Goal: Task Accomplishment & Management: Use online tool/utility

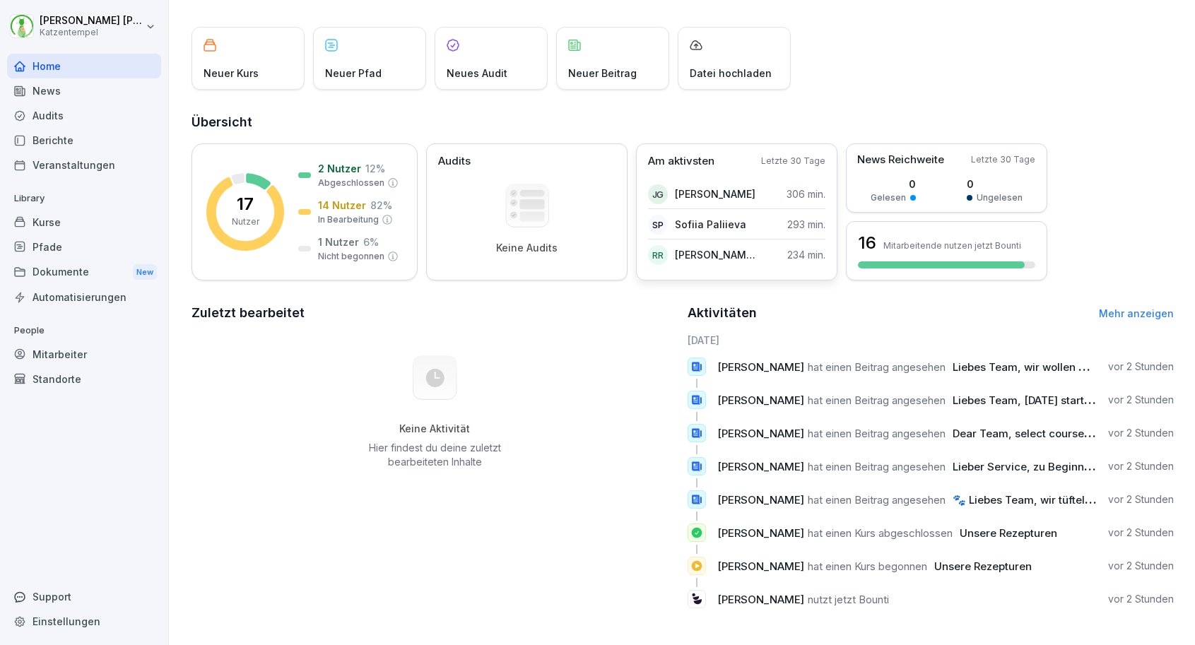
scroll to position [66, 0]
click at [1159, 311] on link "Mehr anzeigen" at bounding box center [1136, 313] width 75 height 12
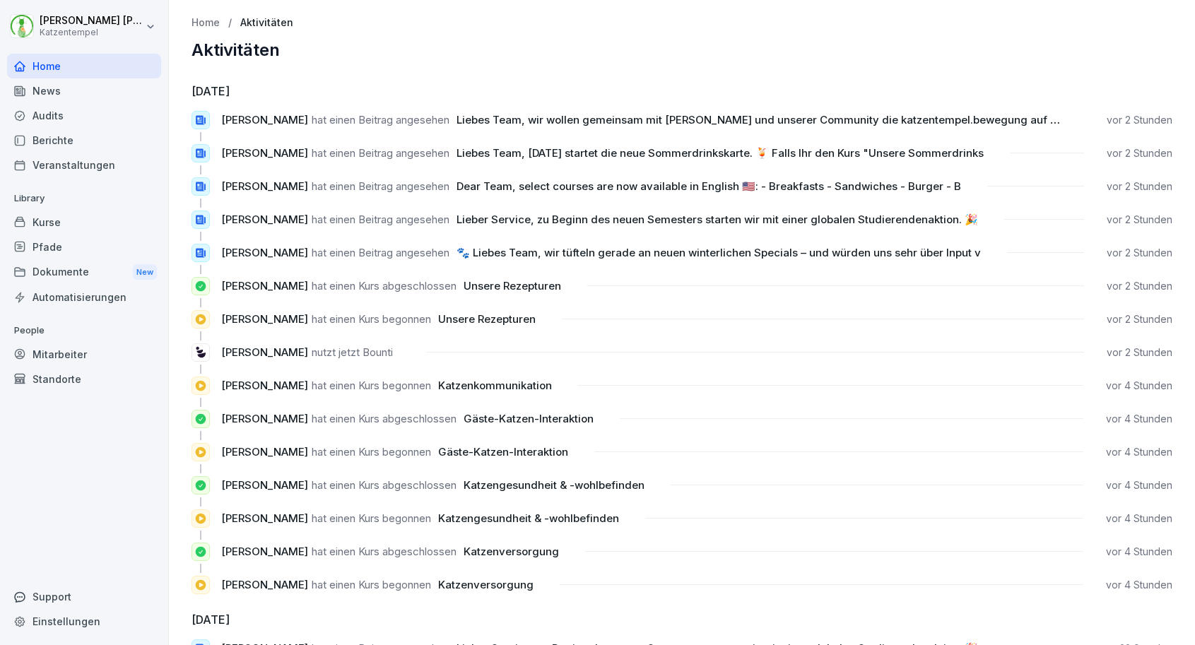
click at [59, 143] on div "Berichte" at bounding box center [84, 140] width 154 height 25
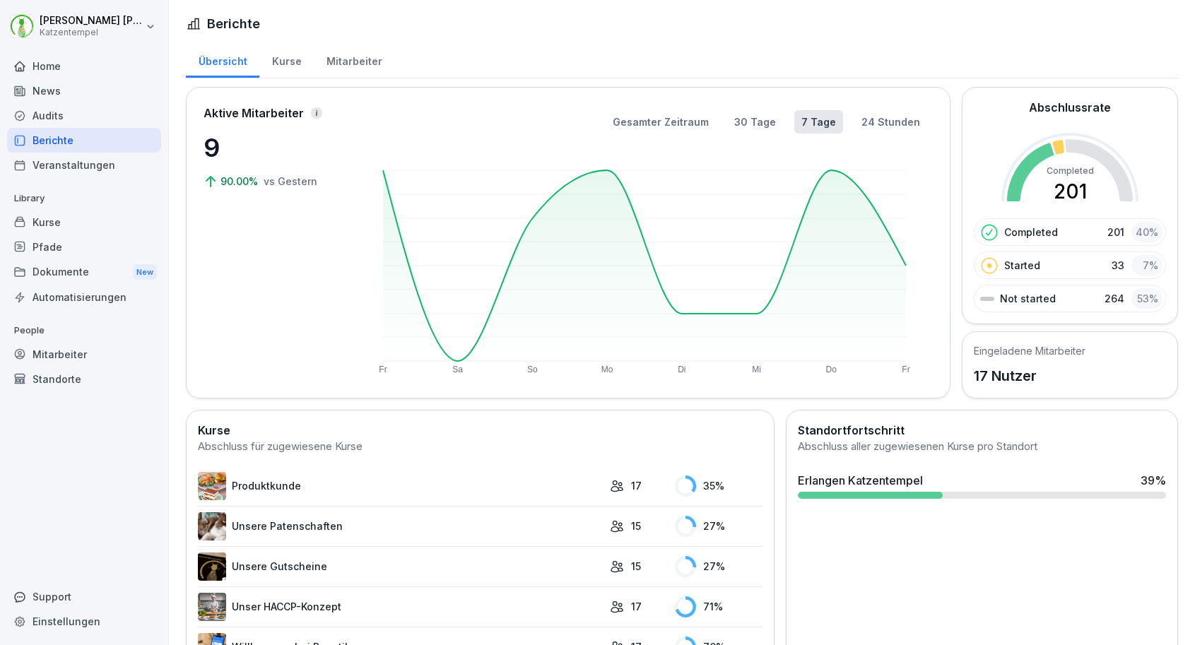
click at [95, 75] on div "Home" at bounding box center [84, 66] width 154 height 25
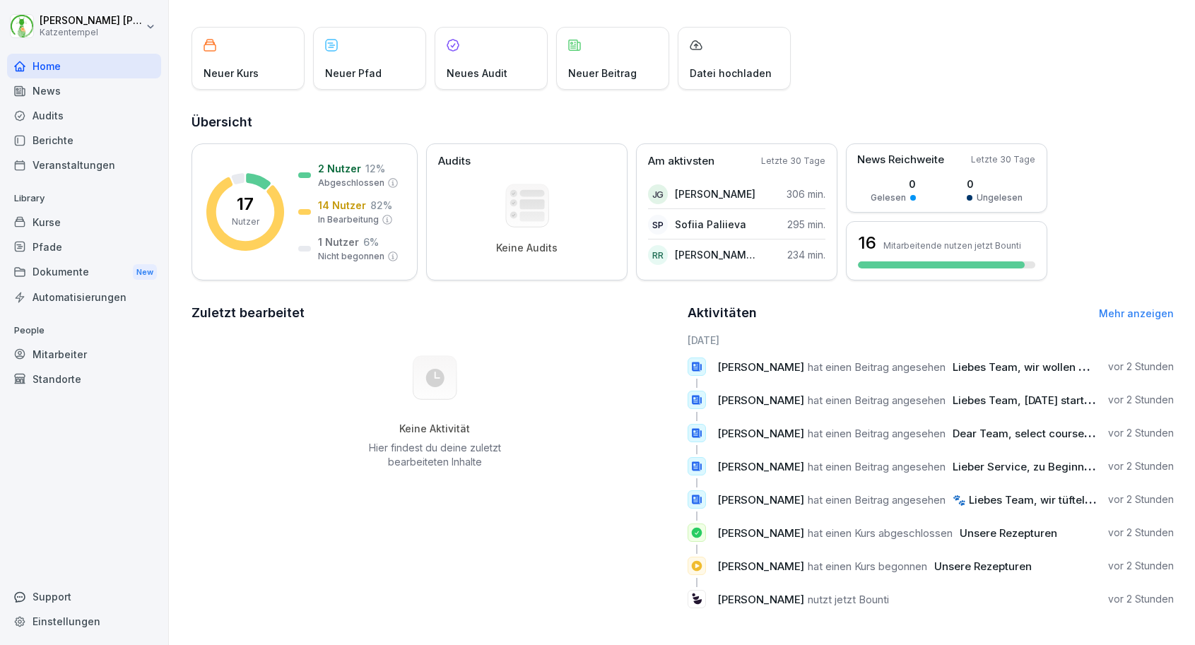
scroll to position [66, 0]
click at [80, 144] on div "Berichte" at bounding box center [84, 140] width 154 height 25
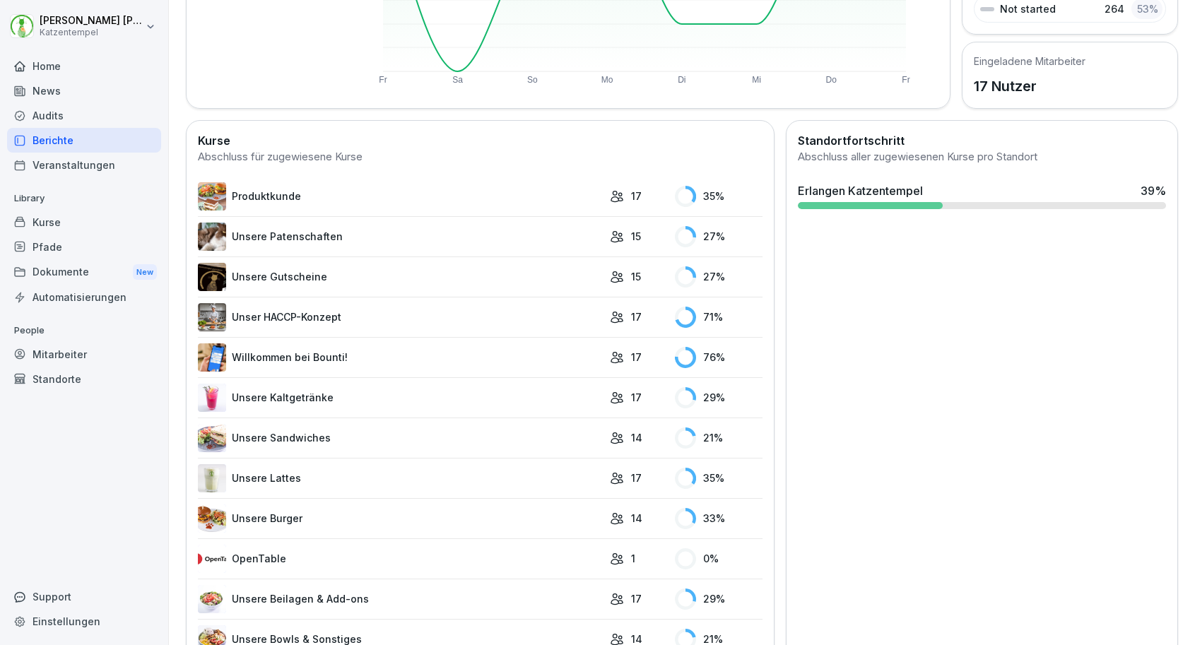
scroll to position [630, 0]
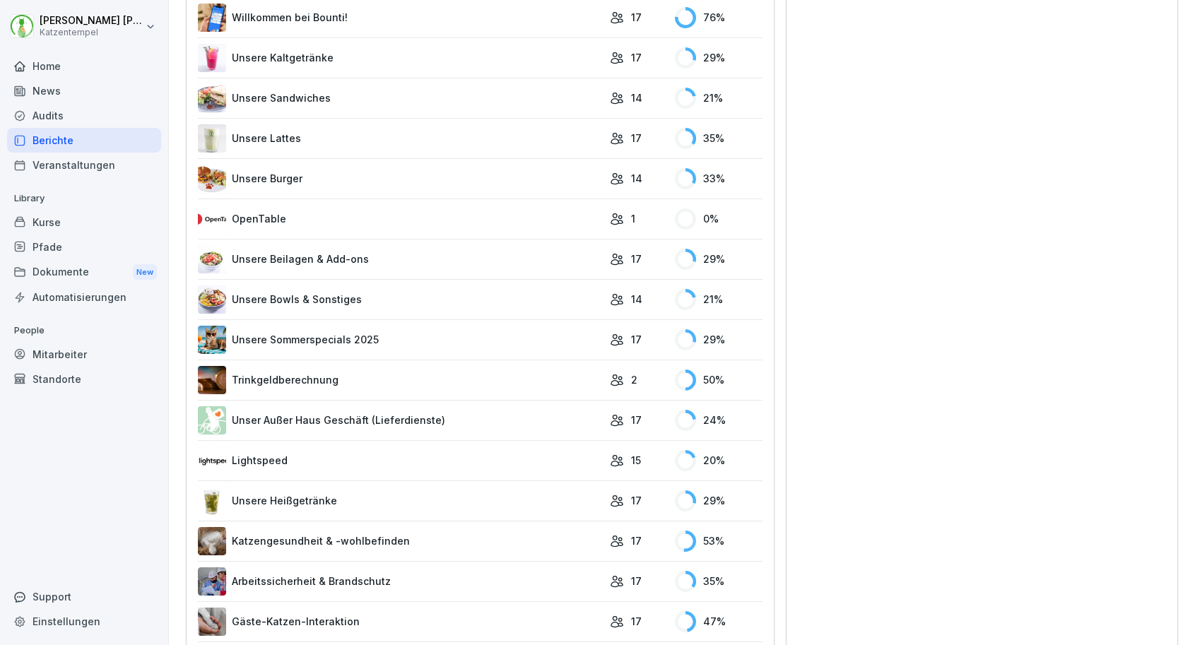
click at [355, 379] on link "Trinkgeldberechnung" at bounding box center [400, 380] width 405 height 28
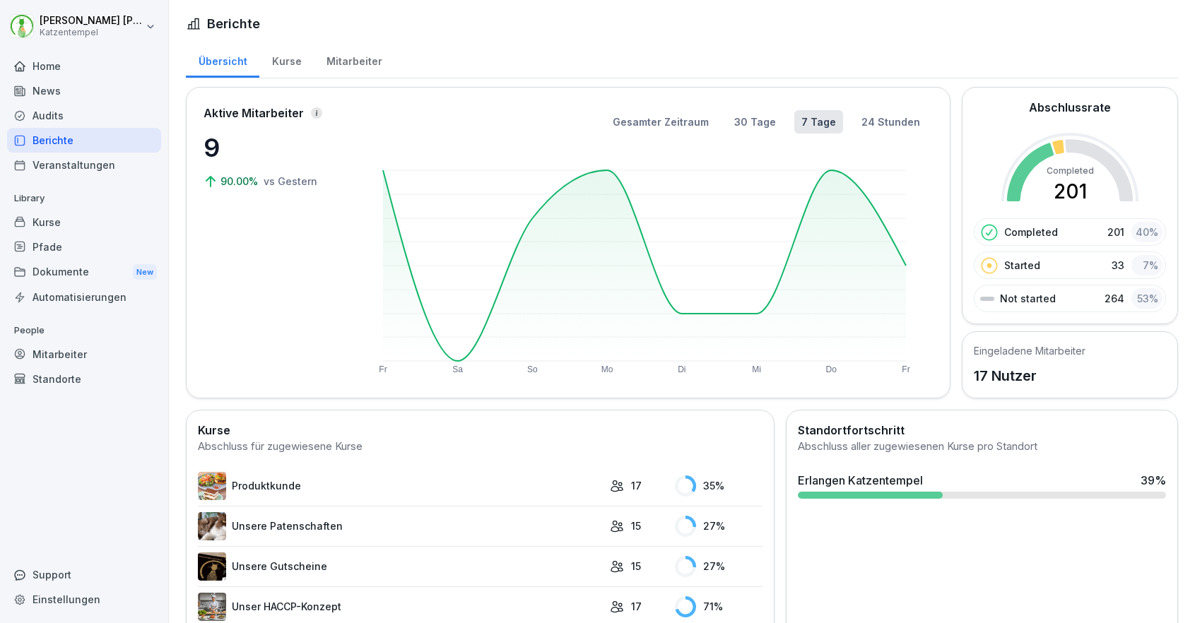
scroll to position [1154, 0]
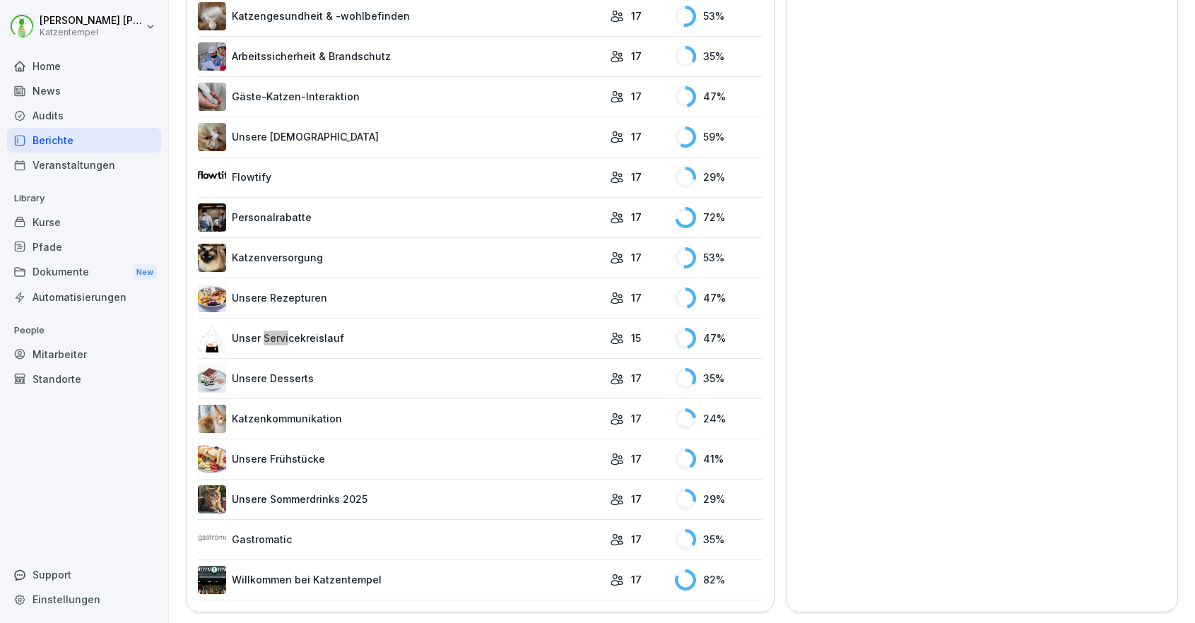
click at [534, 328] on link "Unser Servicekreislauf" at bounding box center [400, 338] width 405 height 28
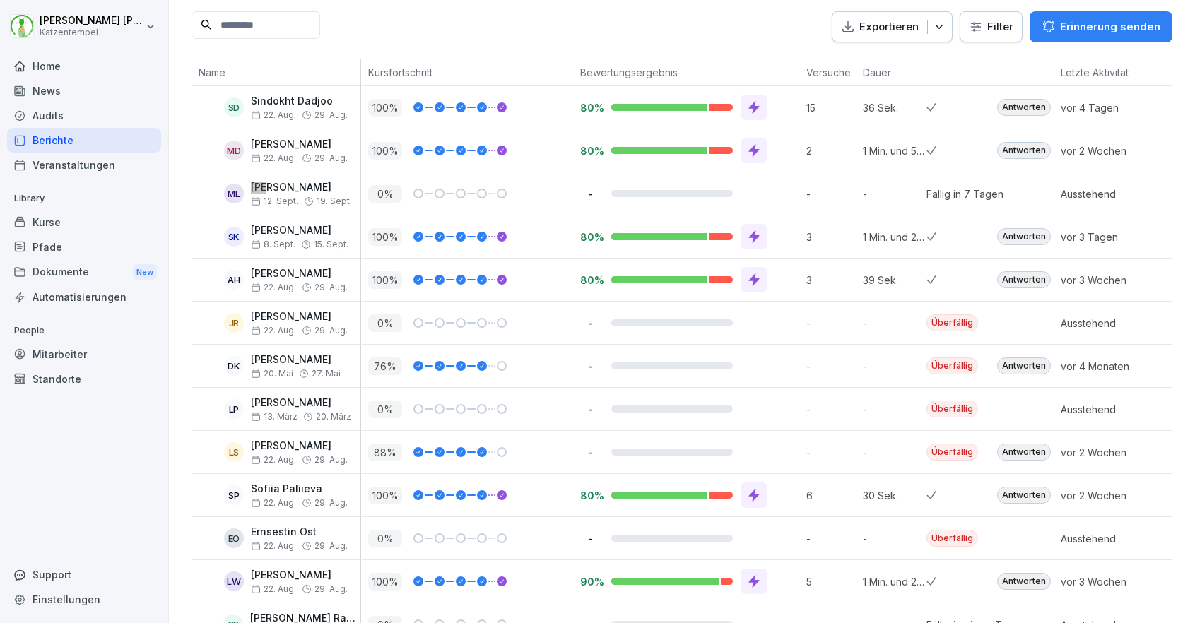
scroll to position [110, 0]
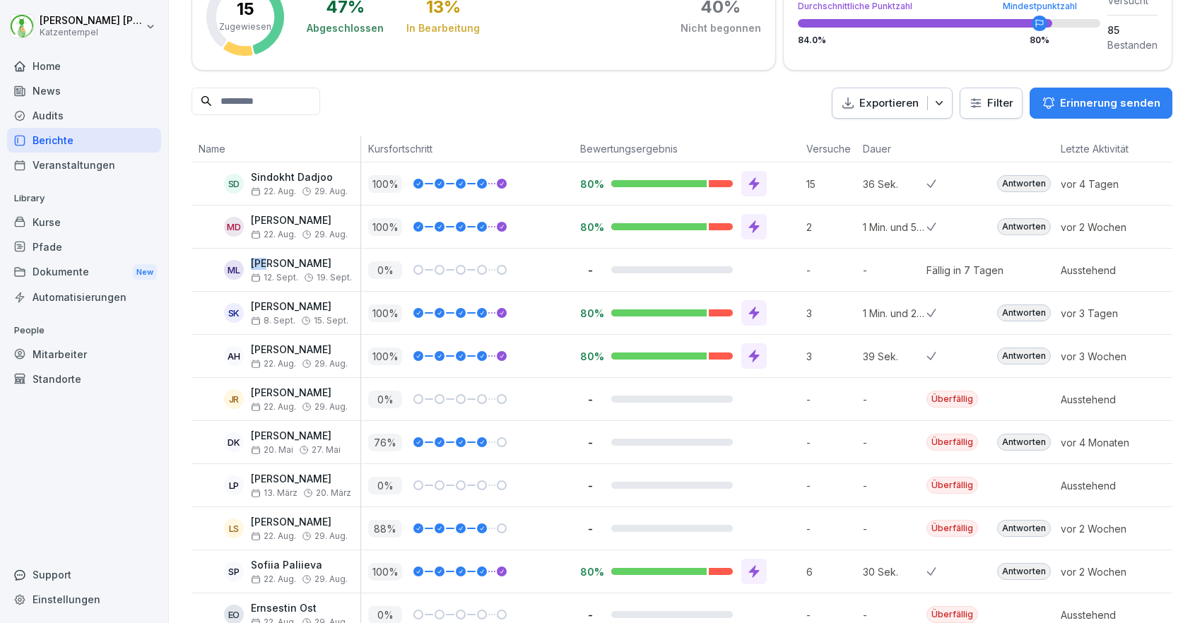
click at [1137, 102] on p "Erinnerung senden" at bounding box center [1110, 103] width 100 height 16
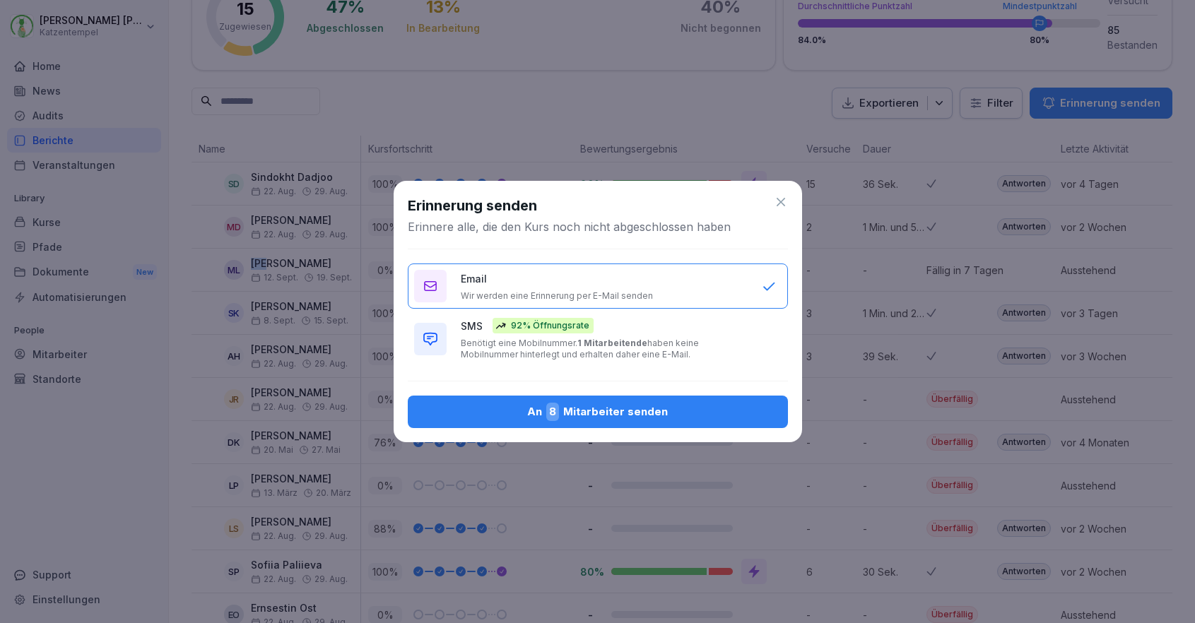
click at [690, 328] on div "SMS 92% Öffnungsrate Benötigt eine Mobilnummer. 1 Mitarbeitende haben keine Mob…" at bounding box center [604, 339] width 287 height 42
click at [658, 409] on div "An 8 Mitarbeiter senden" at bounding box center [598, 412] width 358 height 18
